Goal: Transaction & Acquisition: Purchase product/service

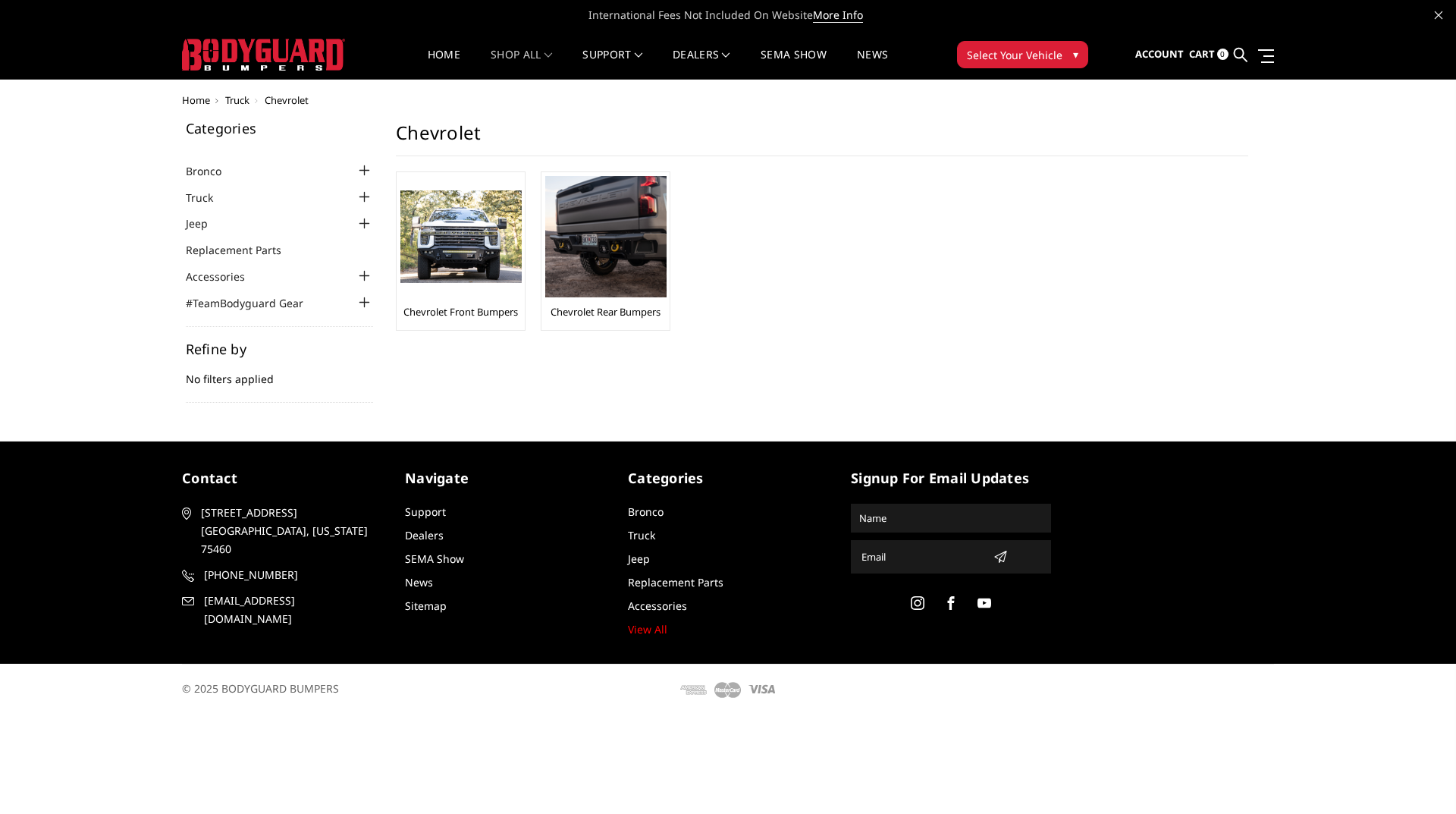
click at [363, 198] on div at bounding box center [364, 197] width 18 height 18
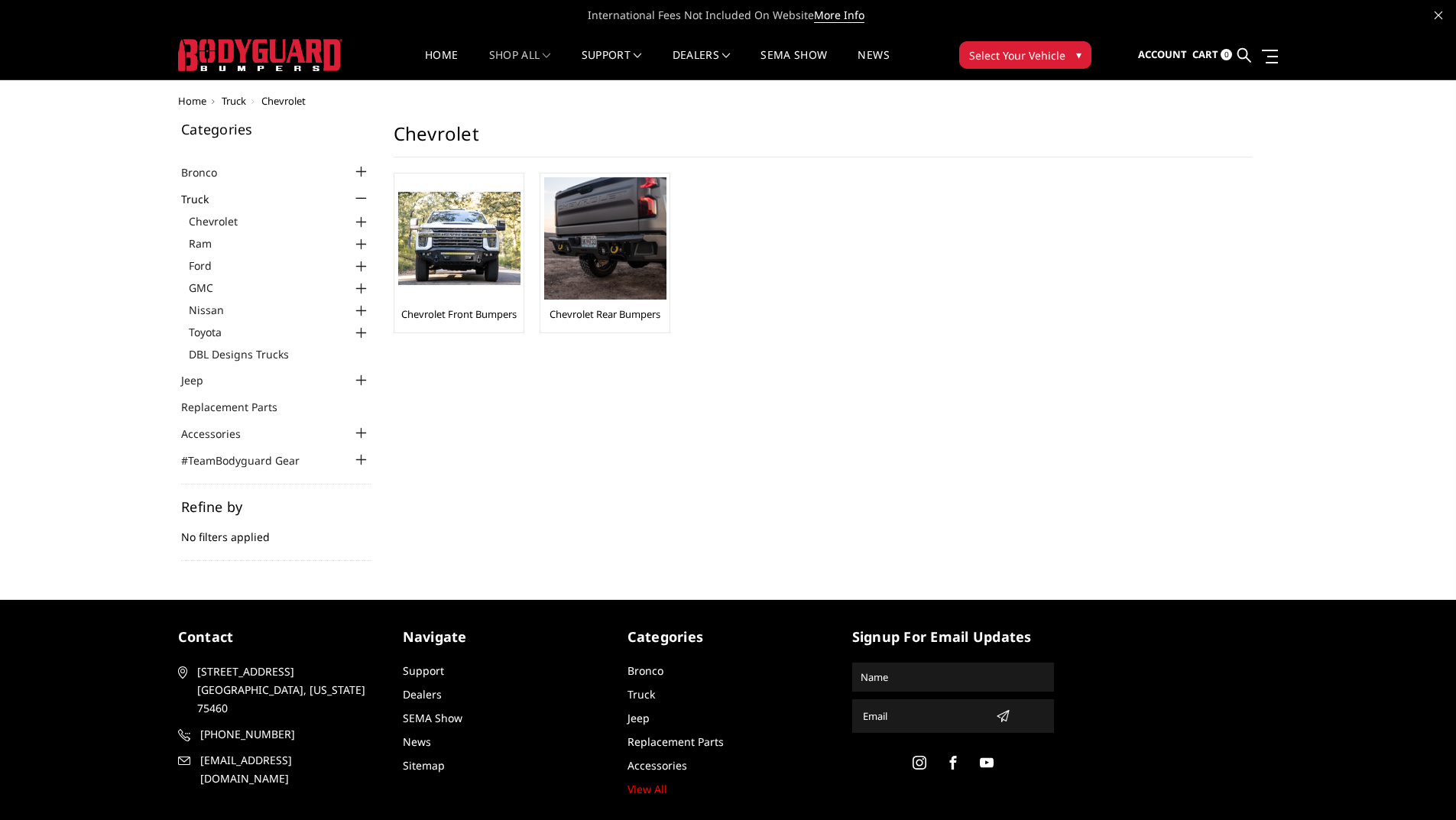
click at [363, 222] on div at bounding box center [361, 222] width 18 height 18
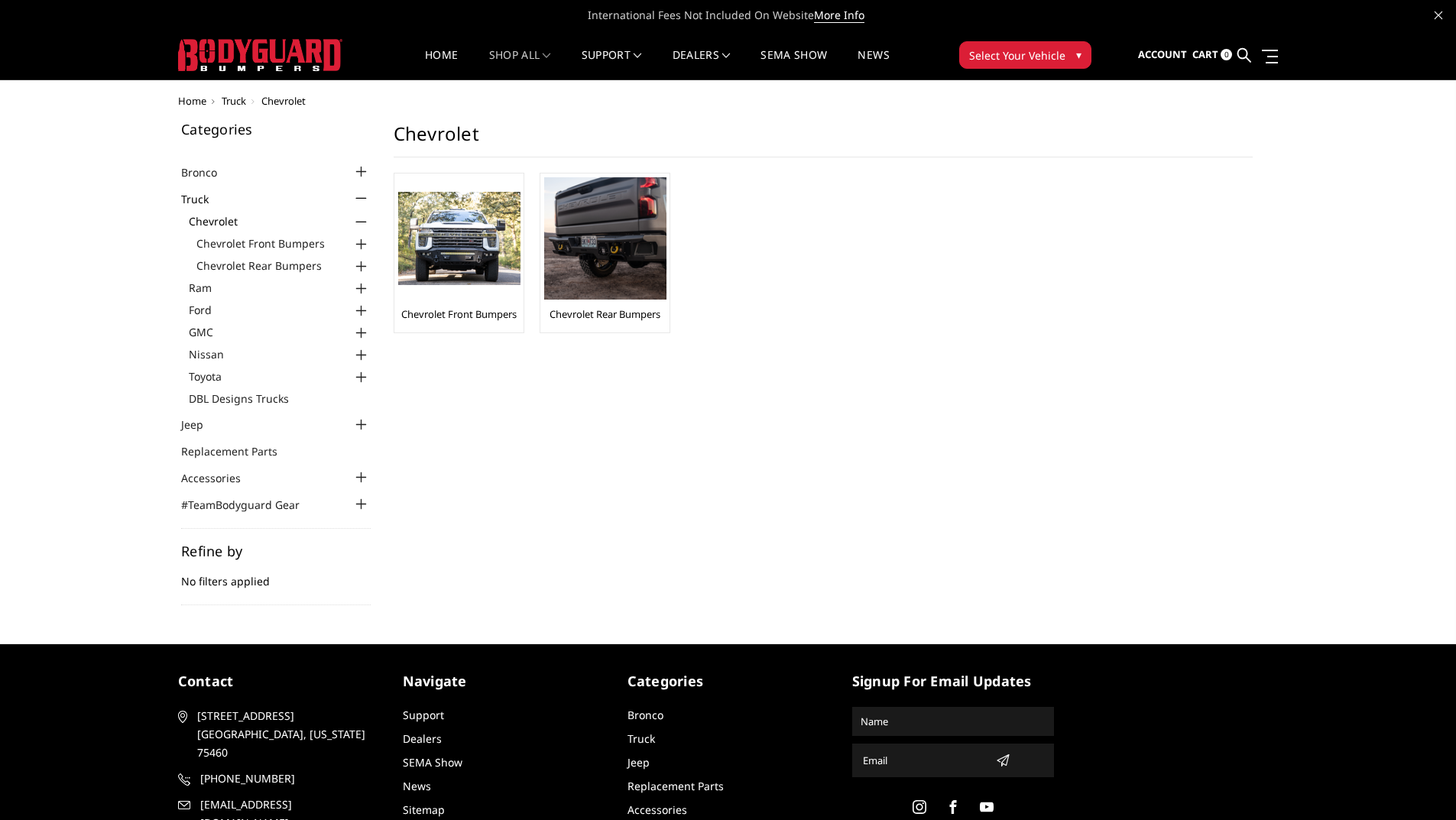
click at [360, 241] on div at bounding box center [361, 244] width 18 height 18
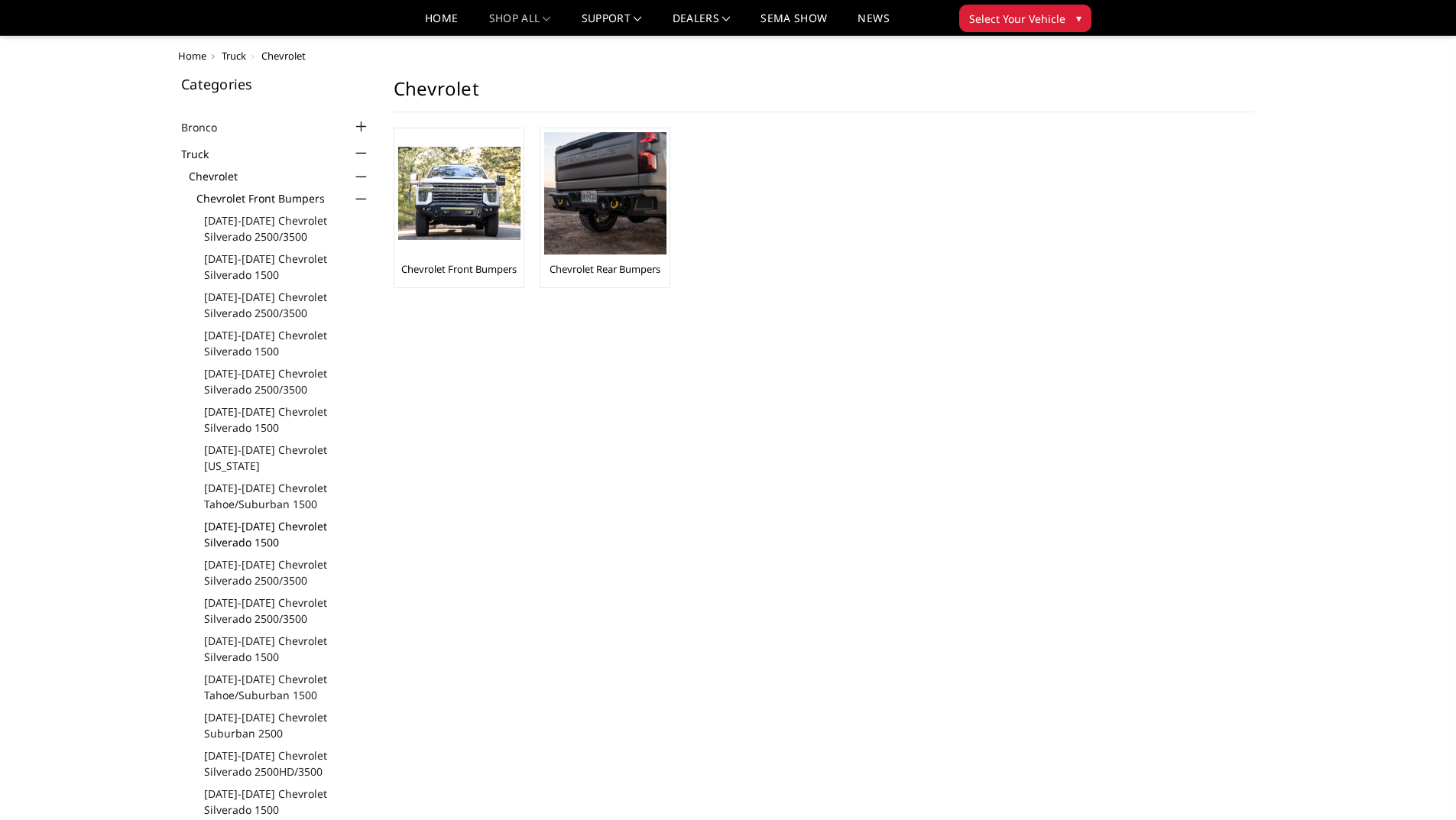
scroll to position [76, 0]
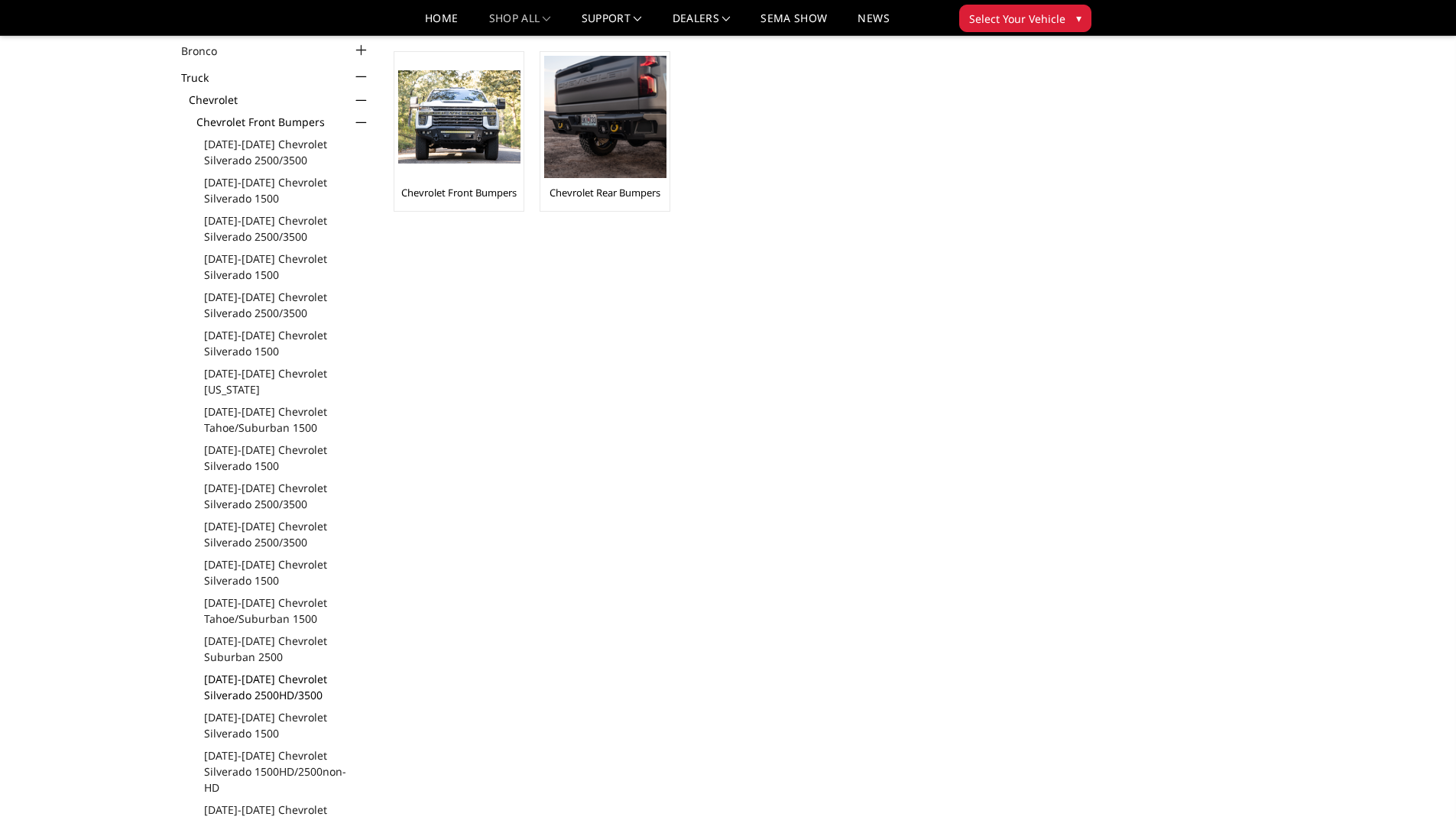
click at [266, 680] on link "[DATE]-[DATE] Chevrolet Silverado 2500HD/3500" at bounding box center [287, 686] width 166 height 33
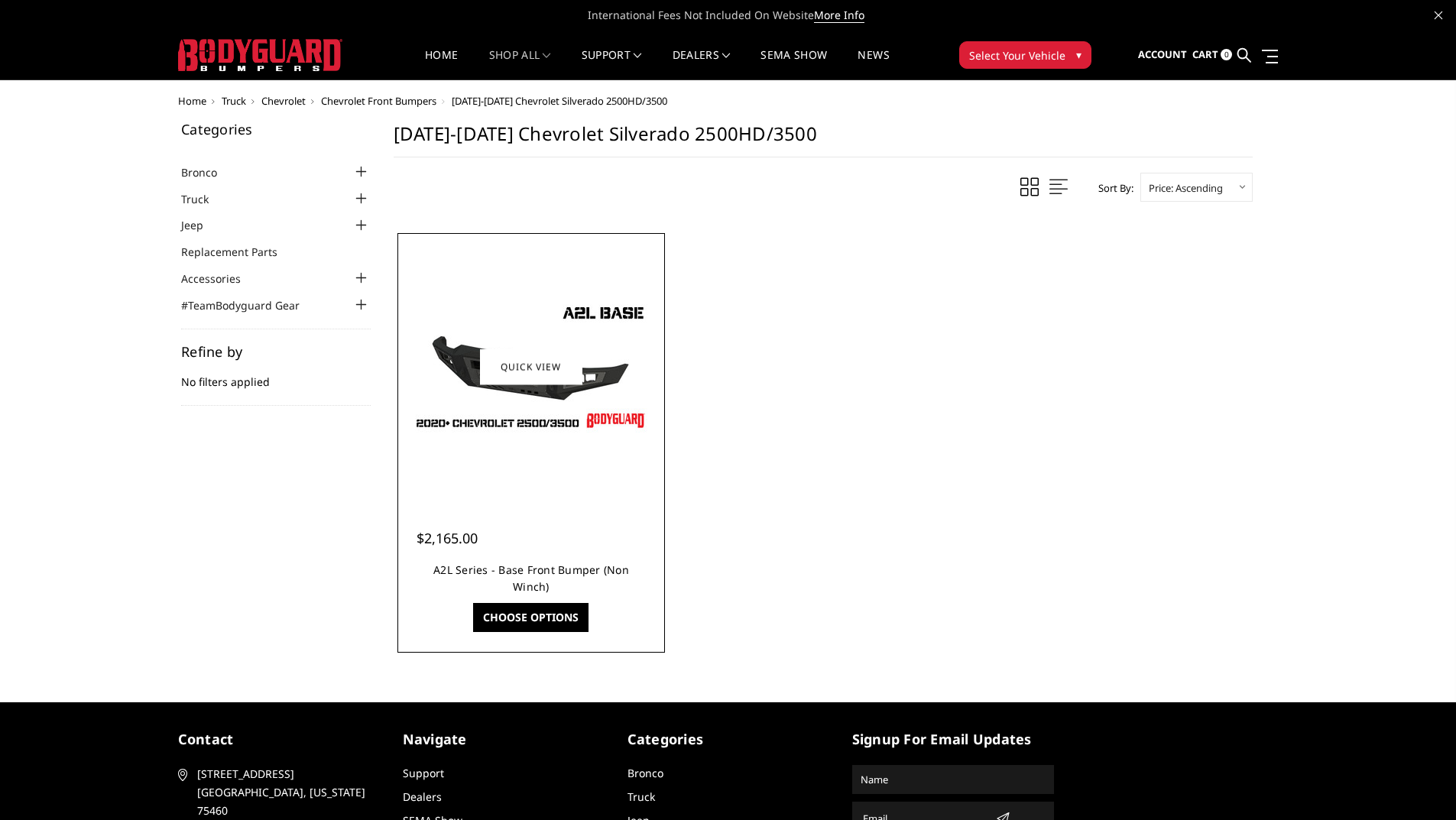
click at [541, 569] on link "A2L Series - Base Front Bumper (Non Winch)" at bounding box center [531, 578] width 196 height 32
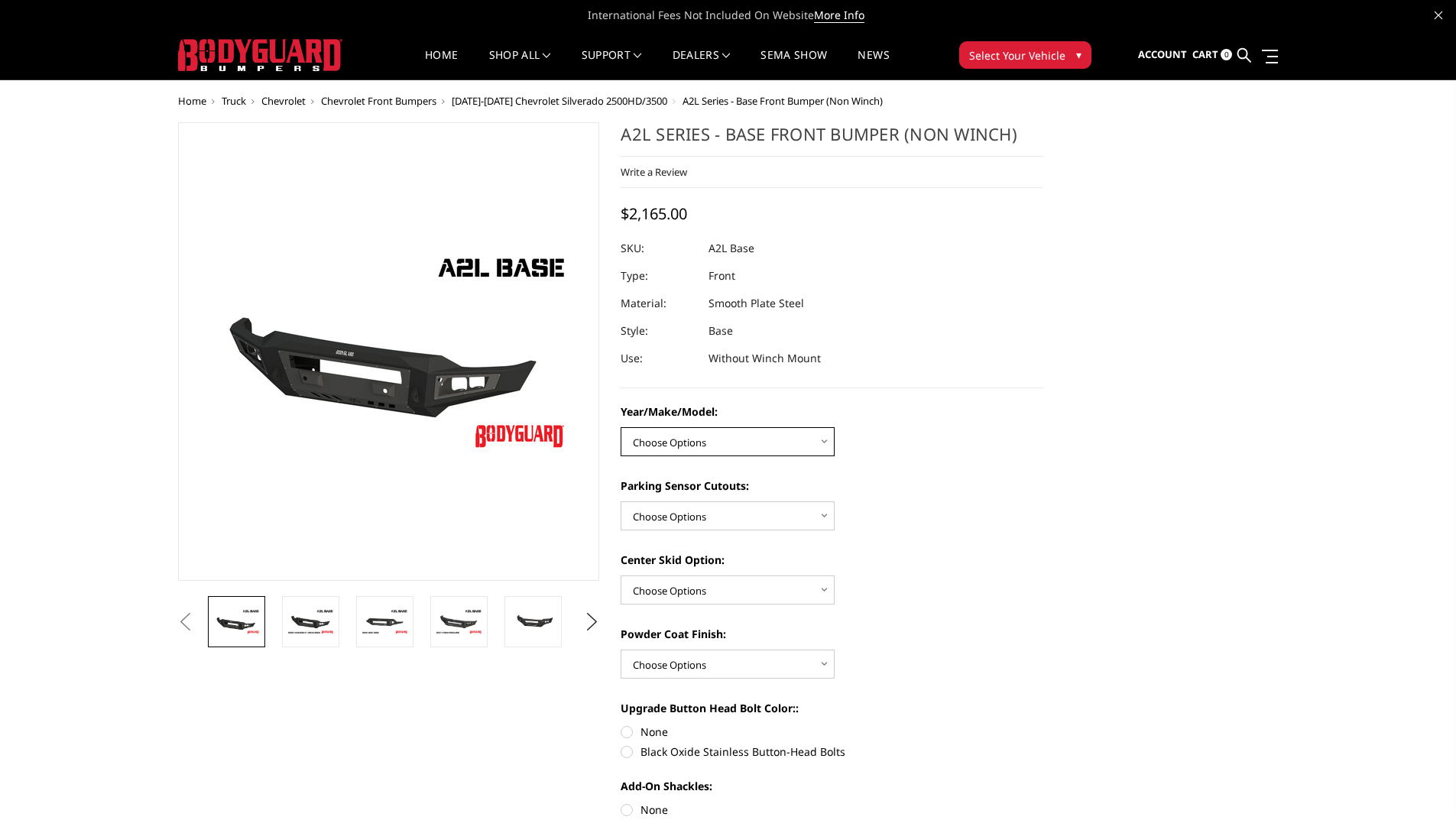
click at [823, 441] on select "Choose Options Chevrolet 15-19 2500/3500 Chevrolet 19-21 1500 Chevrolet 15-20 C…" at bounding box center [727, 441] width 214 height 29
select select "4333"
click at [621, 427] on select "Choose Options Chevrolet 15-19 2500/3500 Chevrolet 19-21 1500 Chevrolet 15-20 C…" at bounding box center [727, 441] width 214 height 29
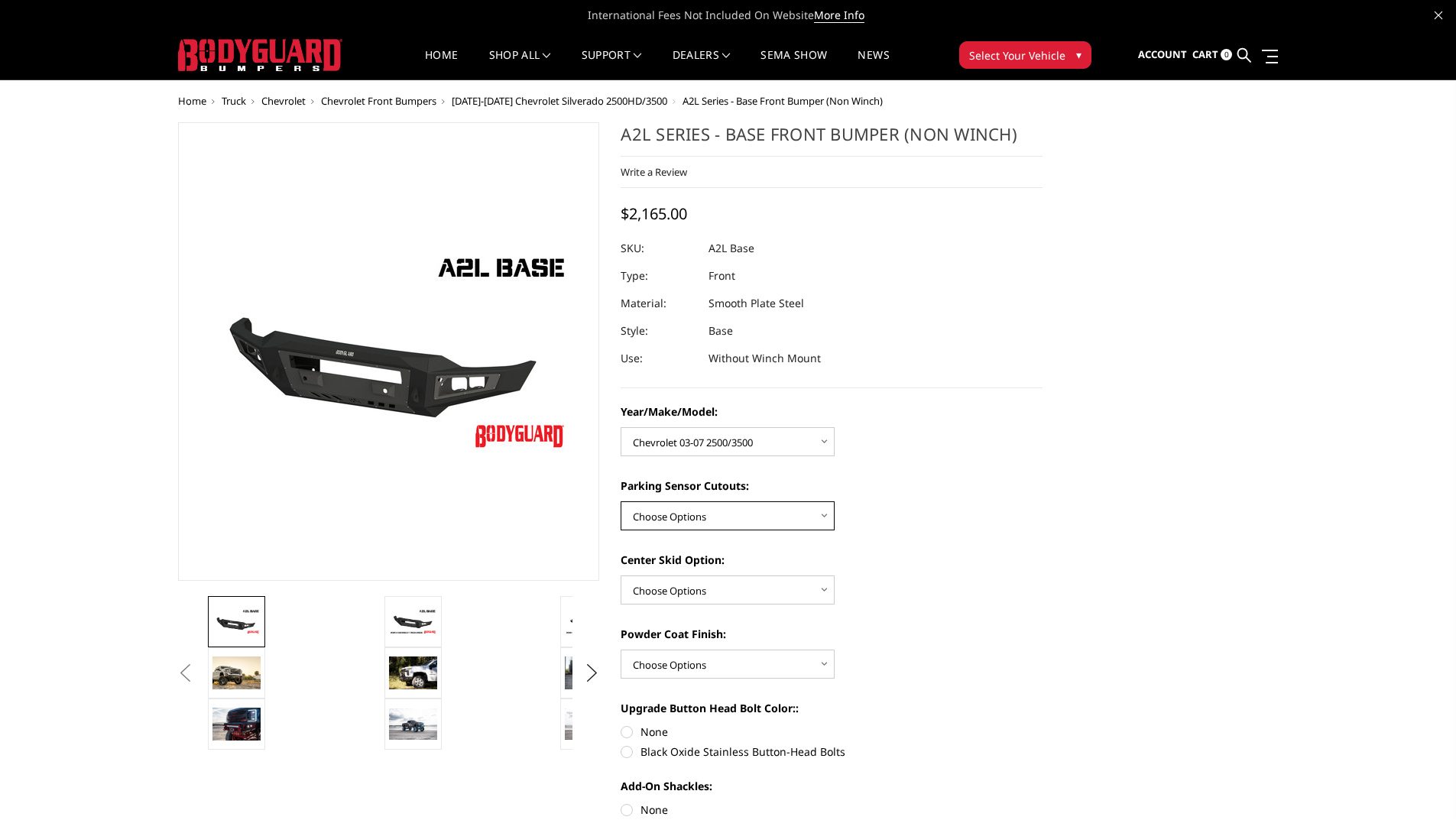
click at [725, 512] on select "Choose Options Yes - With Parking Sensor Cutouts No - Without Parking Sensor Cu…" at bounding box center [727, 515] width 214 height 29
select select "4329"
click at [621, 501] on select "Choose Options Yes - With Parking Sensor Cutouts No - Without Parking Sensor Cu…" at bounding box center [727, 515] width 214 height 29
click at [733, 584] on select "Choose Options Single Light Bar Cutout" at bounding box center [727, 590] width 214 height 29
select select "4304"
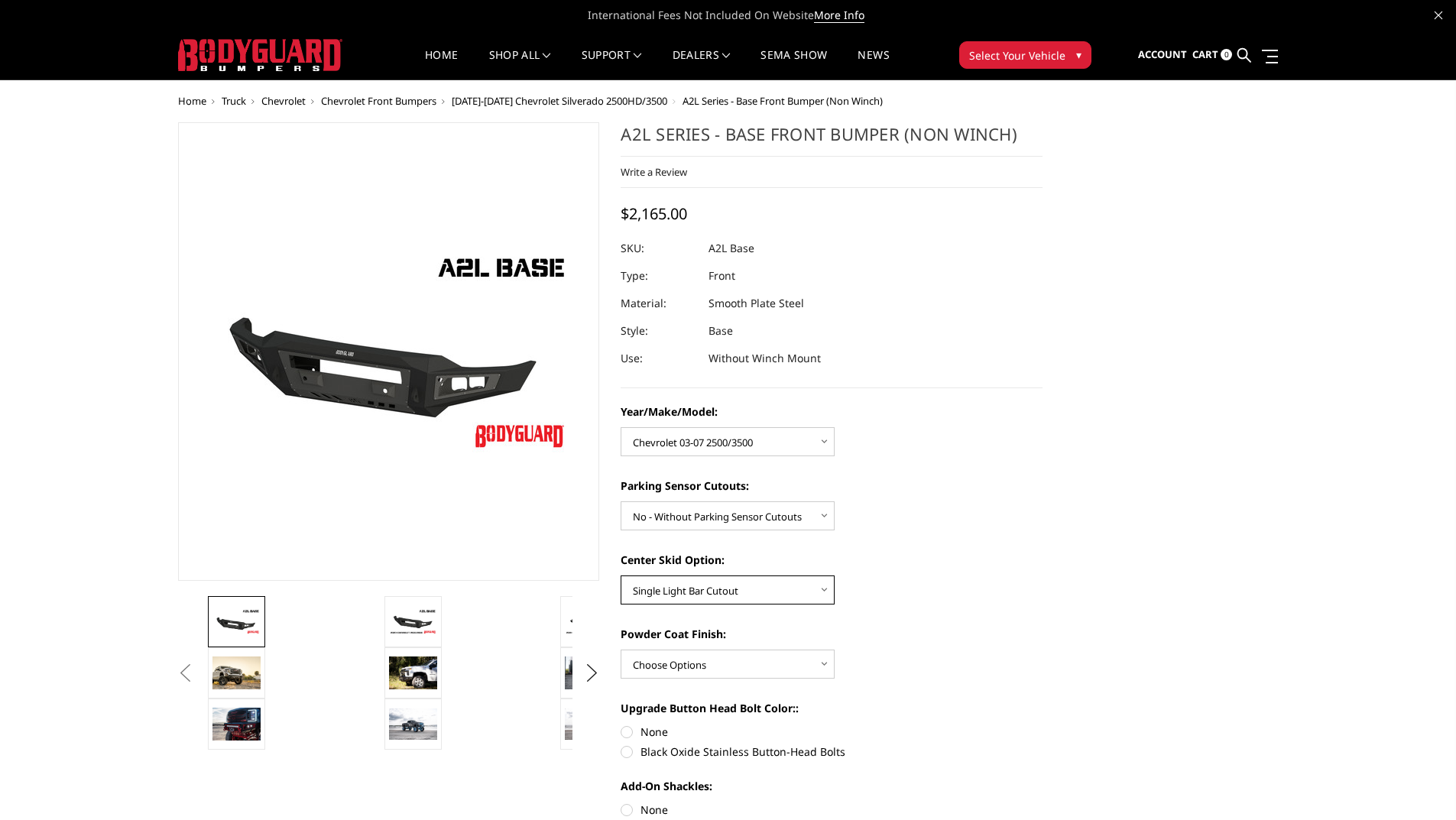
click at [621, 576] on select "Choose Options Single Light Bar Cutout" at bounding box center [727, 590] width 214 height 29
click at [724, 659] on select "Choose Options Bare metal (included) Texture Black Powder Coat" at bounding box center [727, 664] width 214 height 29
select select "4286"
click at [621, 649] on select "Choose Options Bare metal (included) Texture Black Powder Coat" at bounding box center [727, 664] width 214 height 29
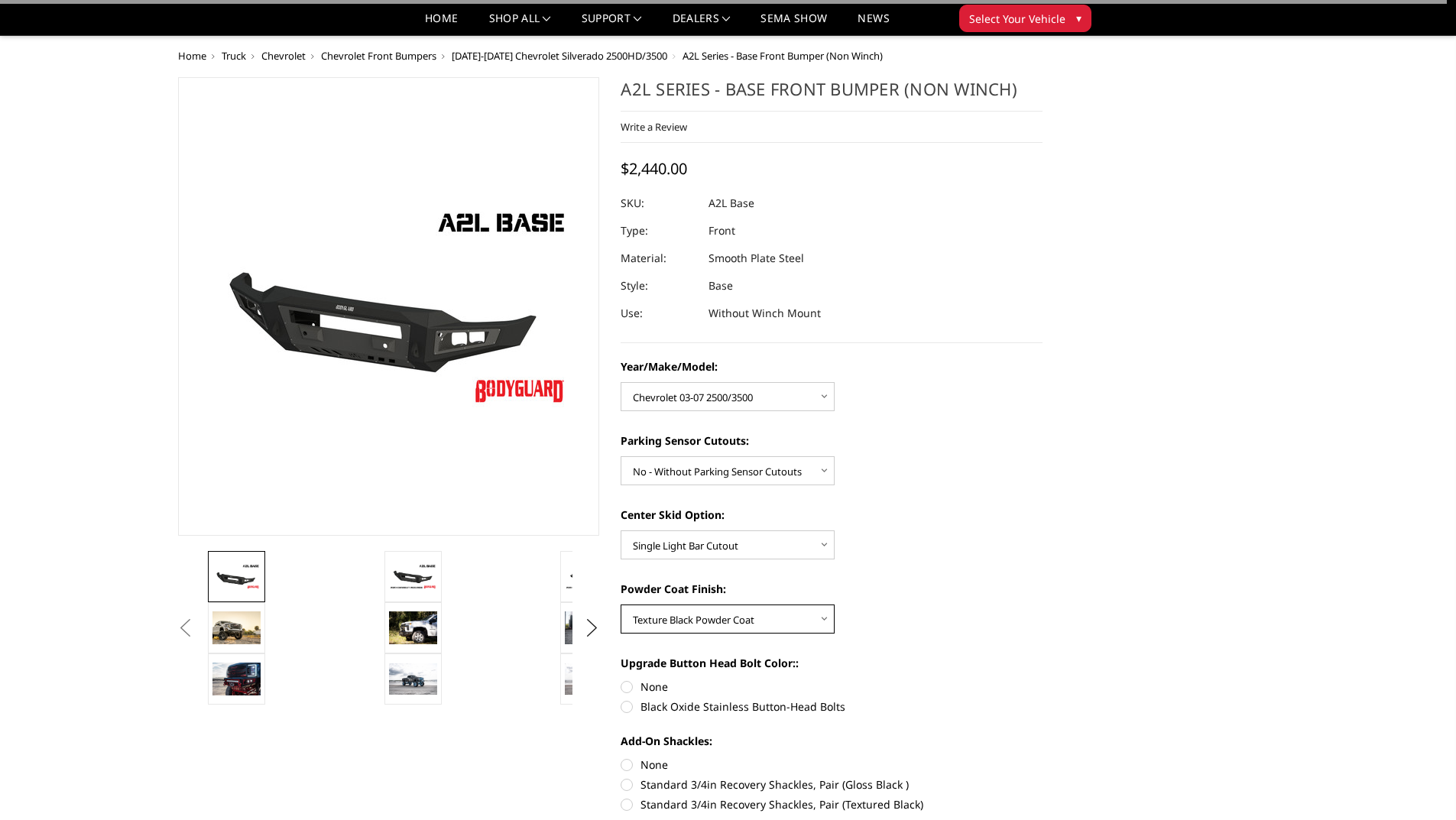
scroll to position [229, 0]
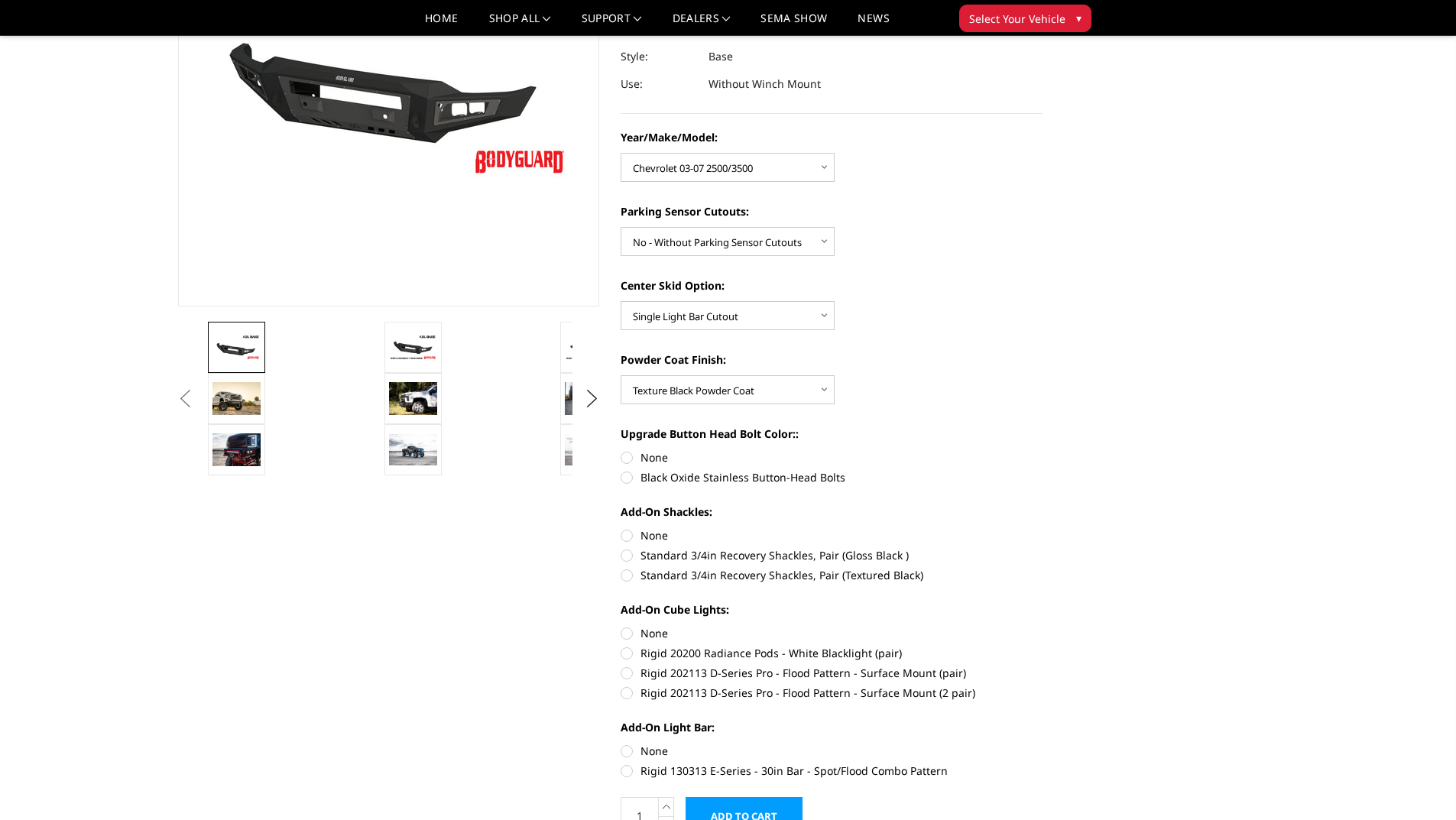
click at [628, 476] on label "Black Oxide Stainless Button-Head Bolts" at bounding box center [832, 477] width 422 height 16
click at [1043, 450] on input "Black Oxide Stainless Button-Head Bolts" at bounding box center [1043, 449] width 1 height 1
radio input "true"
click at [629, 576] on label "Standard 3/4in Recovery Shackles, Pair (Textured Black)" at bounding box center [832, 575] width 422 height 16
click at [1043, 548] on input "Standard 3/4in Recovery Shackles, Pair (Textured Black)" at bounding box center [1043, 547] width 1 height 1
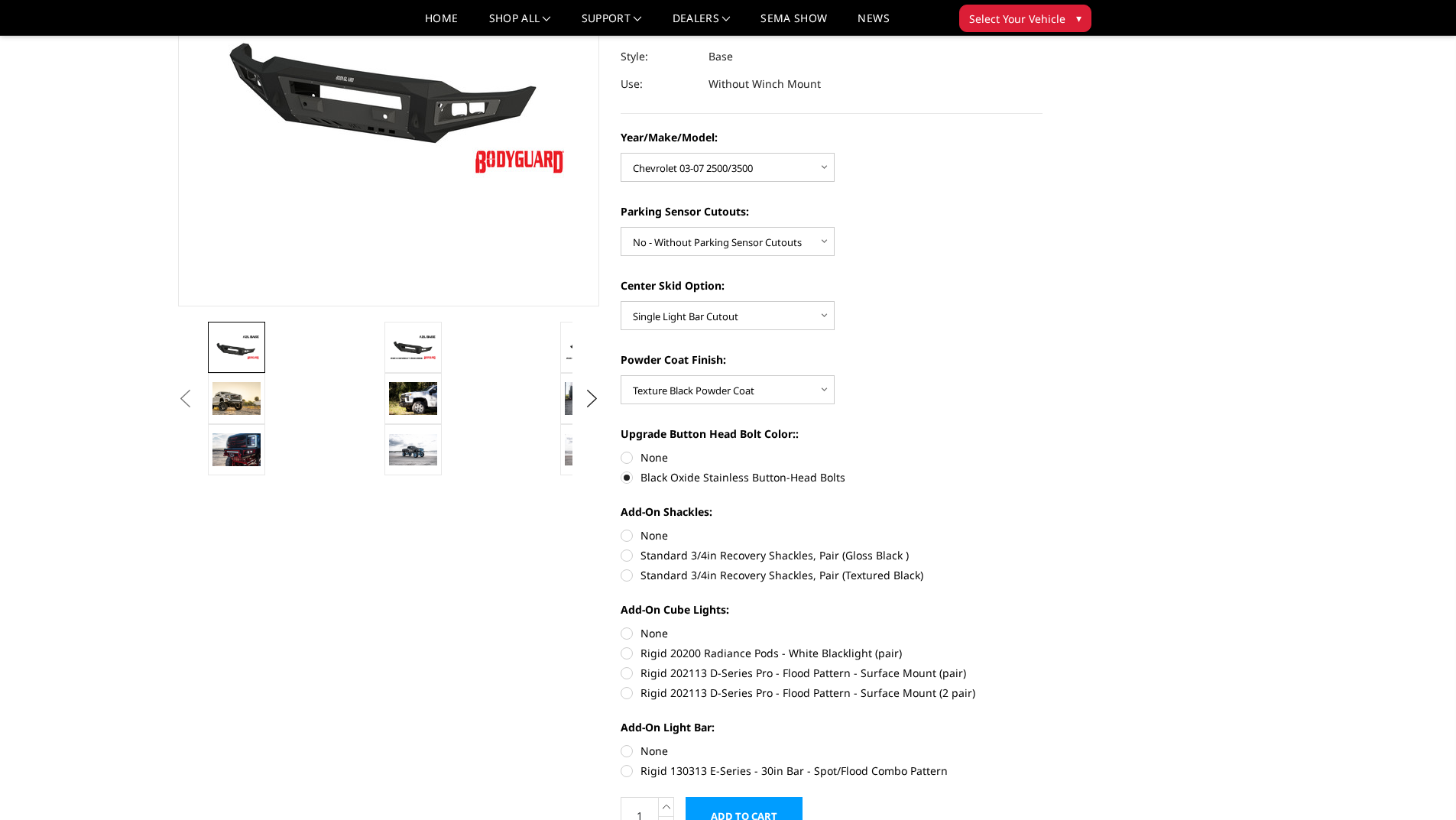
radio input "true"
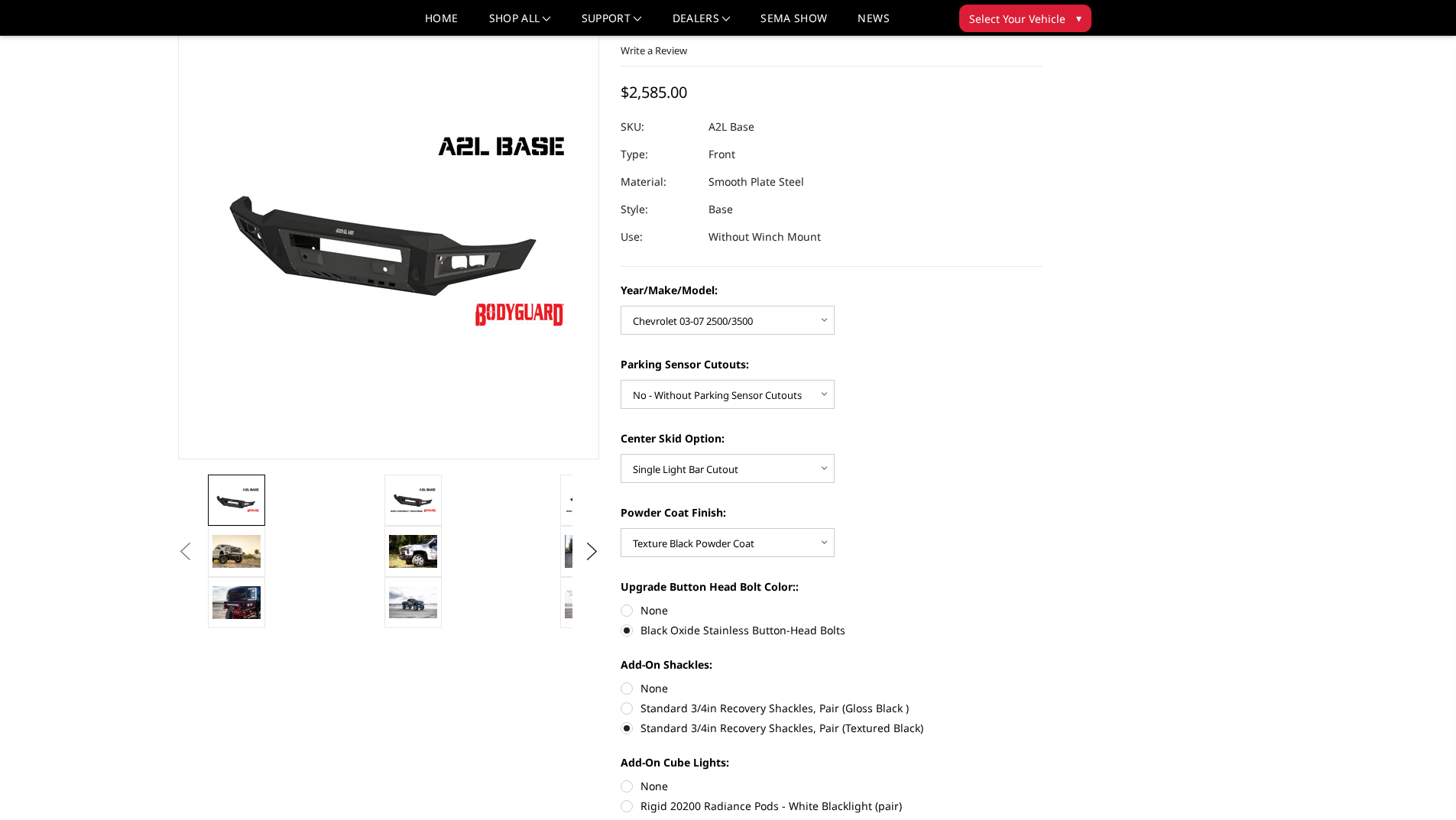
scroll to position [153, 0]
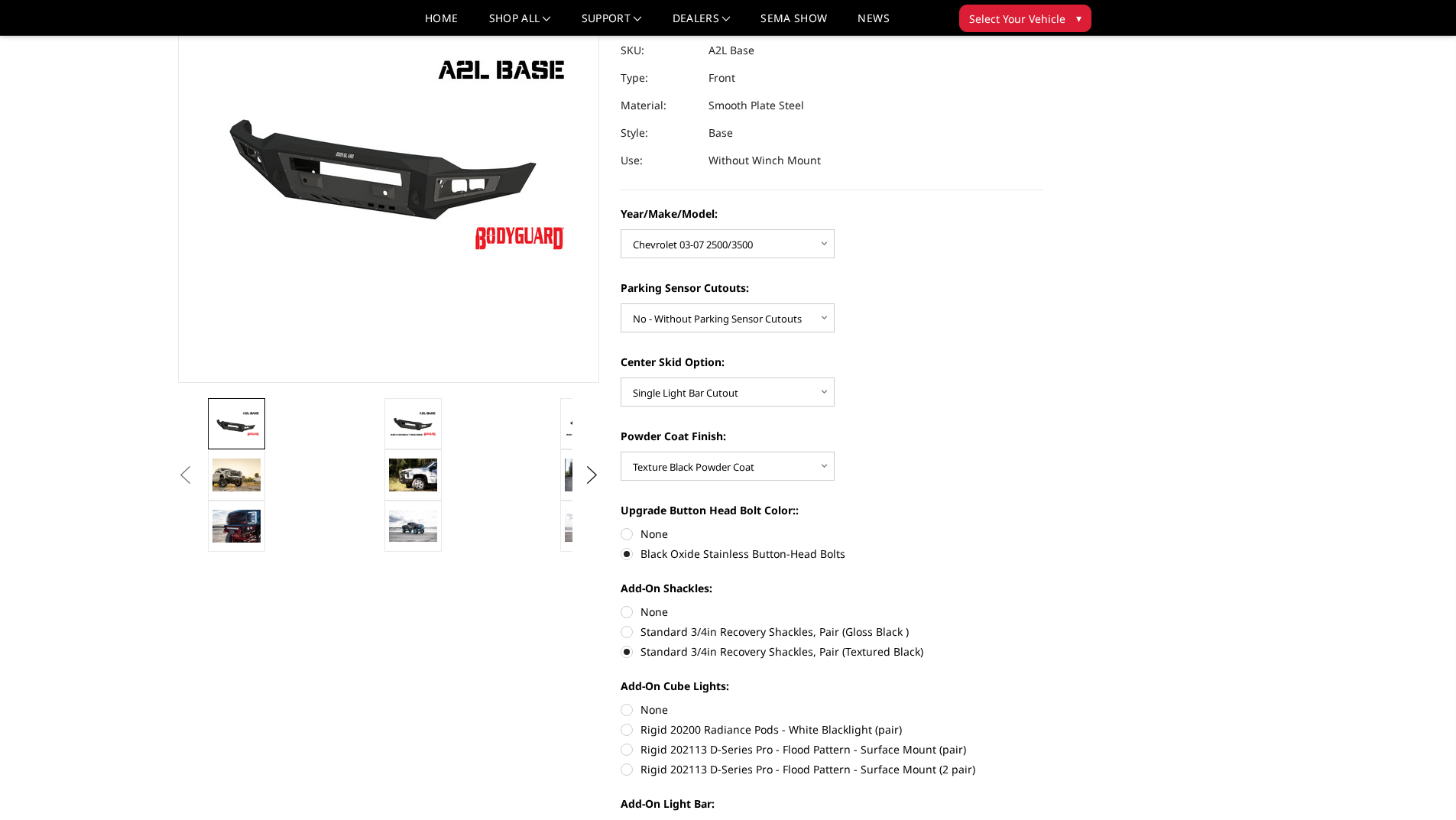
click at [197, 464] on button "Previous" at bounding box center [186, 475] width 23 height 23
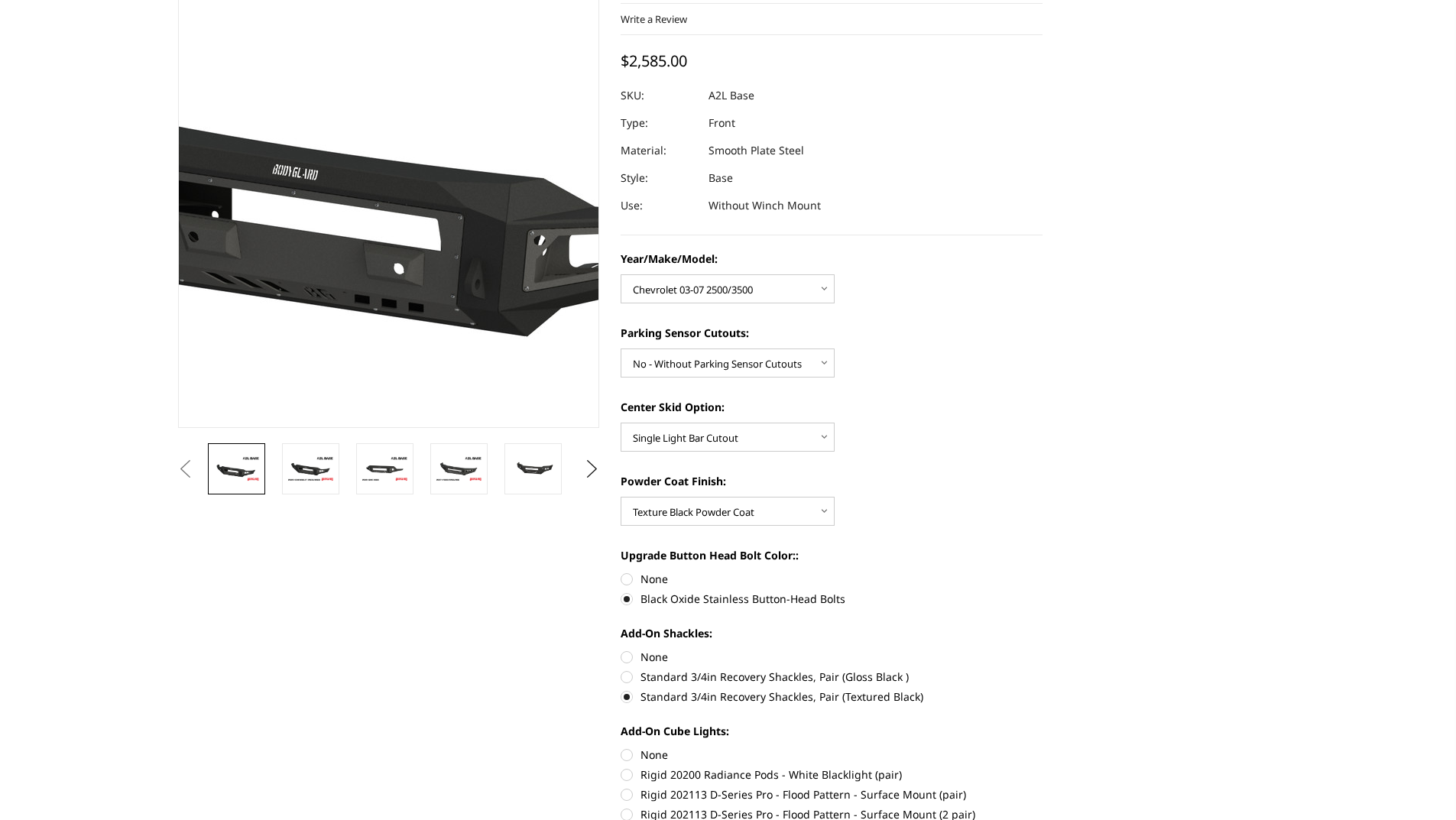
scroll to position [0, 0]
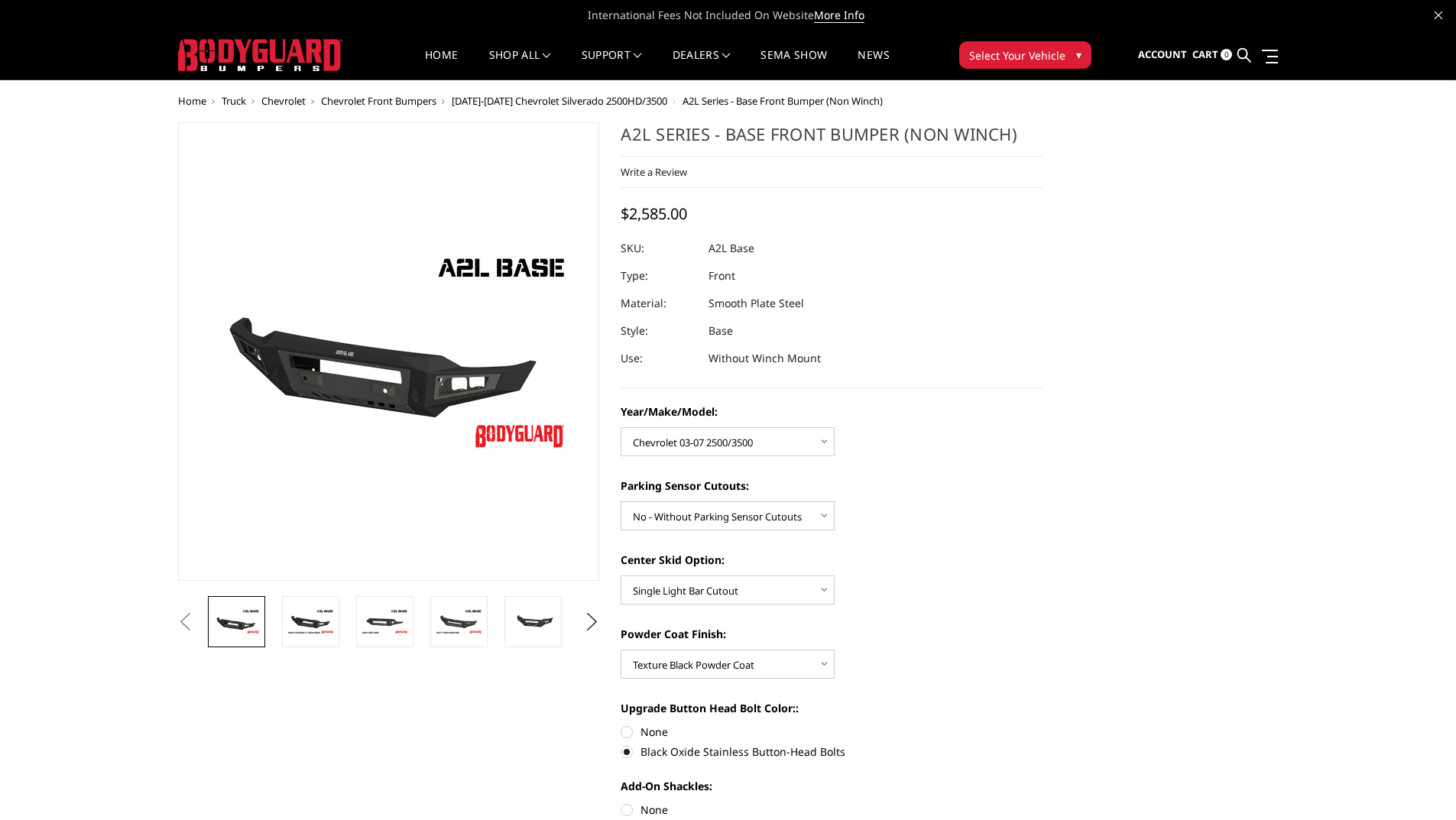
click at [528, 102] on span "[DATE]-[DATE] Chevrolet Silverado 2500HD/3500" at bounding box center [559, 101] width 215 height 14
select select "4333"
select select "4329"
select select "4304"
select select "4286"
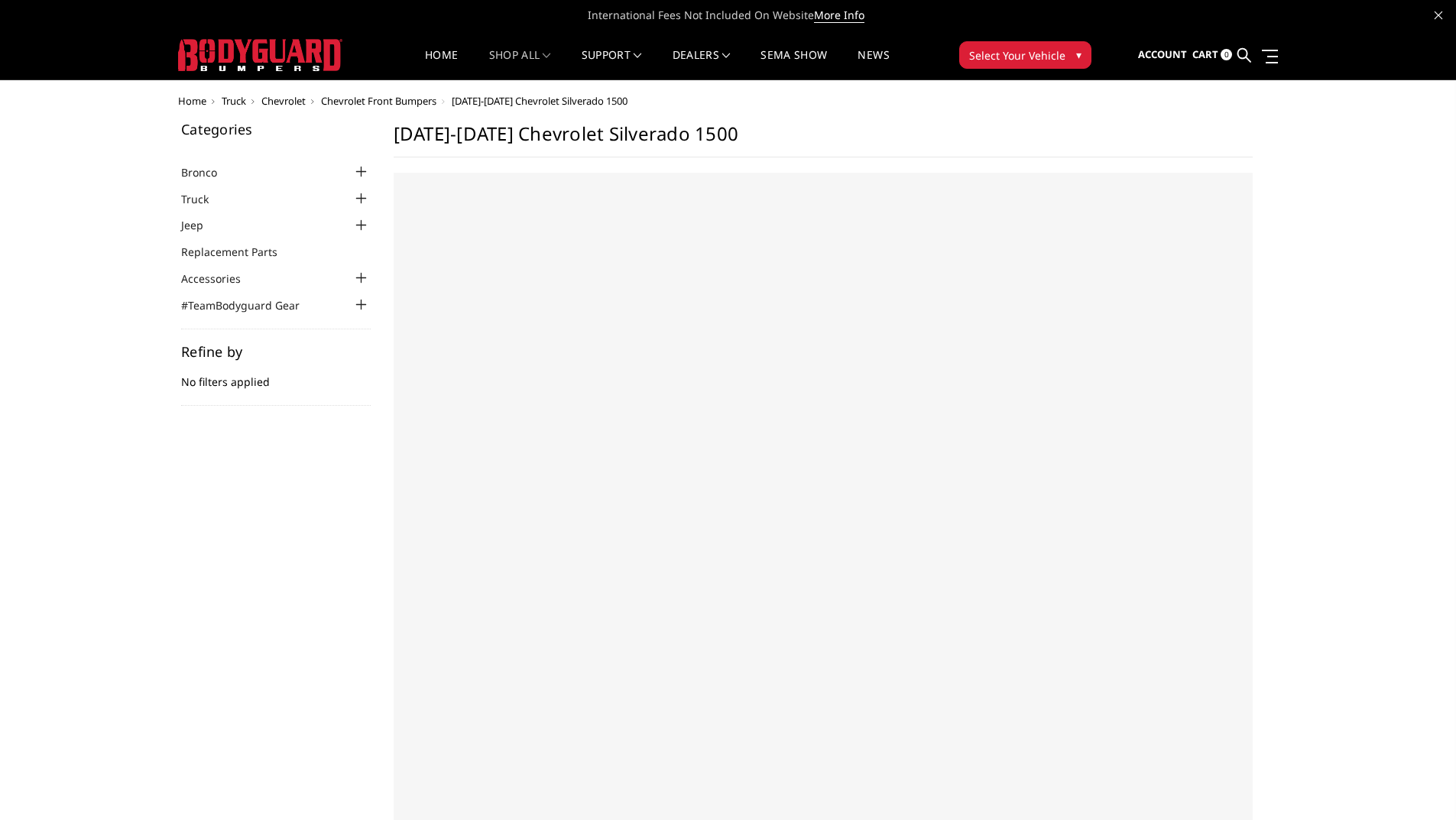
select select "US"
